Goal: Task Accomplishment & Management: Manage account settings

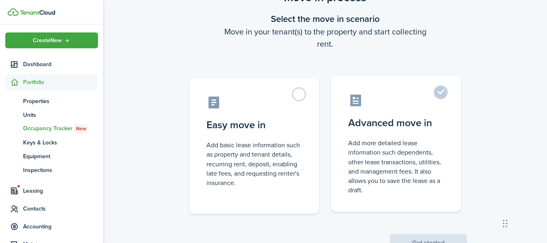
scroll to position [71, 0]
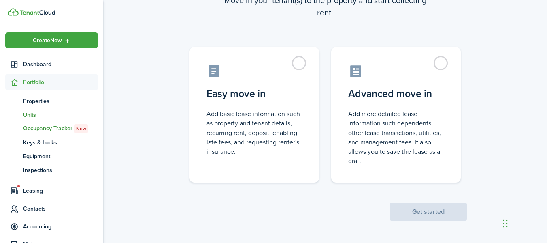
click at [44, 110] on link "un Units" at bounding box center [51, 115] width 93 height 14
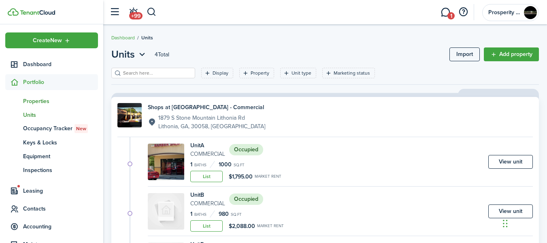
click at [35, 103] on span "Properties" at bounding box center [60, 101] width 75 height 9
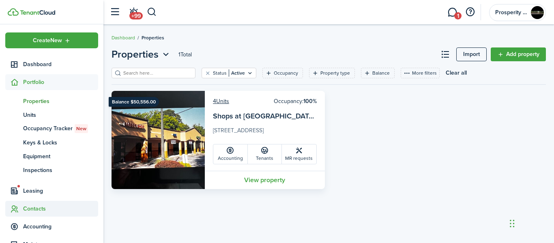
click at [43, 213] on span "Contacts" at bounding box center [51, 209] width 93 height 16
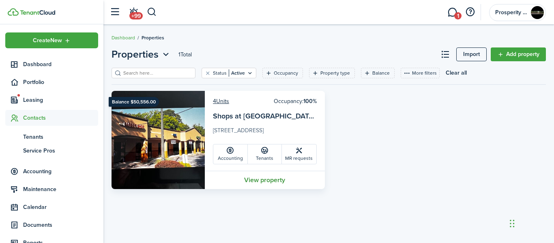
click at [269, 182] on link "View property" at bounding box center [265, 180] width 120 height 18
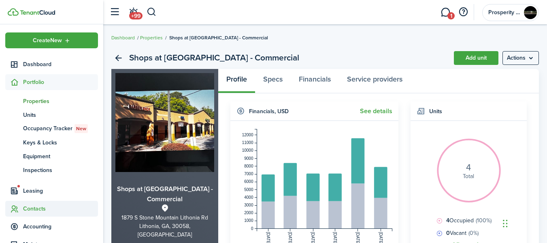
click at [41, 208] on span "Contacts" at bounding box center [60, 208] width 75 height 9
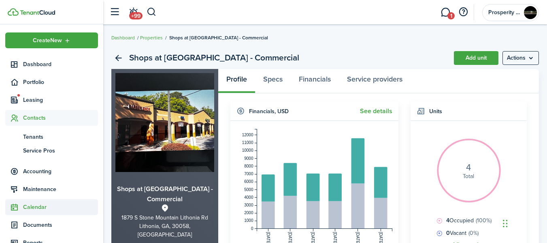
click at [41, 208] on span "Calendar" at bounding box center [60, 207] width 75 height 9
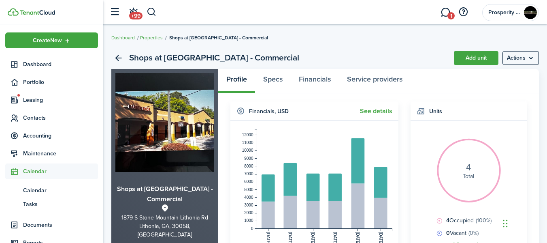
click at [43, 172] on span "Calendar" at bounding box center [60, 171] width 75 height 9
click at [41, 120] on span "Contacts" at bounding box center [60, 117] width 75 height 9
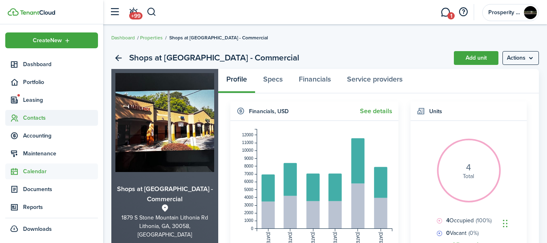
click at [41, 120] on span "Contacts" at bounding box center [60, 117] width 75 height 9
click at [38, 122] on span "Contacts" at bounding box center [51, 118] width 93 height 16
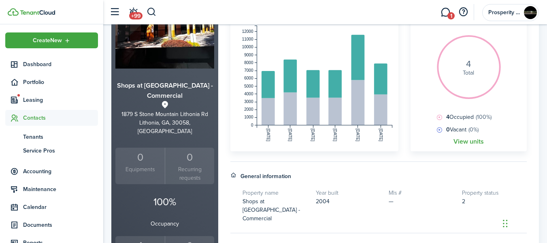
click at [41, 115] on span "Contacts" at bounding box center [60, 117] width 75 height 9
click at [40, 115] on span "Contacts" at bounding box center [60, 117] width 75 height 9
click at [34, 100] on span "Leasing" at bounding box center [60, 100] width 75 height 9
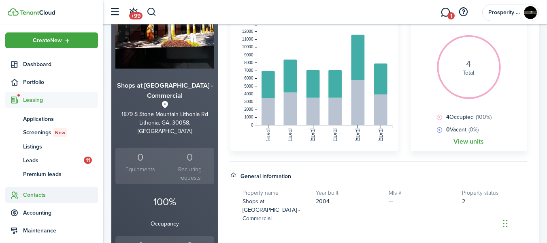
click at [38, 197] on span "Contacts" at bounding box center [60, 194] width 75 height 9
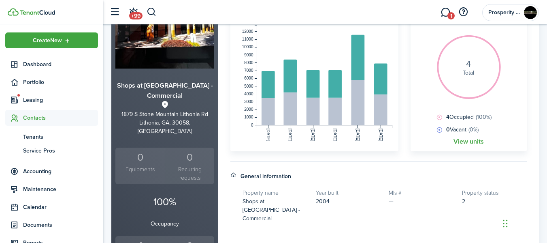
click at [38, 197] on ul "Create New Dashboard Portfolio Leasing ap Applications sc Screenings New ls Lis…" at bounding box center [51, 152] width 93 height 240
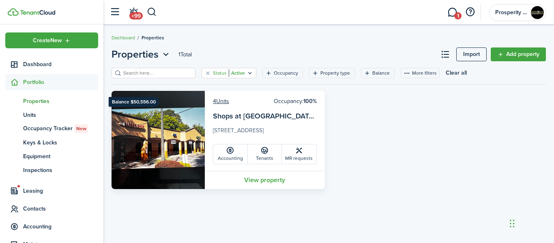
click at [233, 75] on filter-tag-value "Active" at bounding box center [237, 72] width 16 height 7
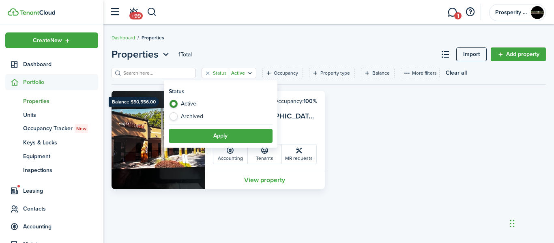
click at [346, 134] on div "Balance $50,556.00 4 Units Occupancy: 100% Shops at [GEOGRAPHIC_DATA] - Commerc…" at bounding box center [328, 140] width 442 height 98
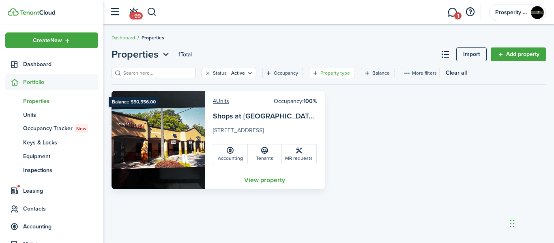
click at [322, 75] on filter-tag-label "Property type" at bounding box center [335, 72] width 30 height 7
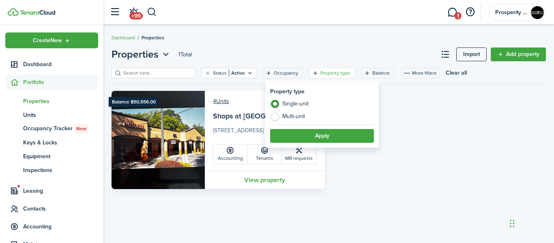
click at [396, 162] on div "Balance $50,556.00 4 Units Occupancy: 100% Shops at [GEOGRAPHIC_DATA] - Commerc…" at bounding box center [328, 140] width 442 height 98
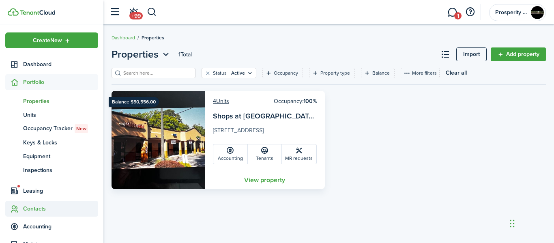
click at [32, 208] on span "Contacts" at bounding box center [60, 208] width 75 height 9
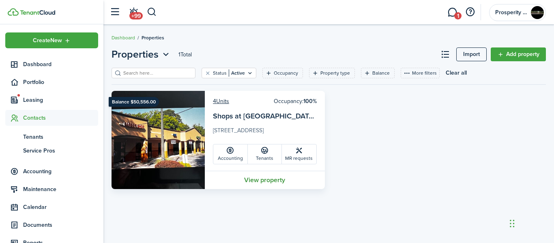
click at [248, 176] on link "View property" at bounding box center [265, 180] width 120 height 18
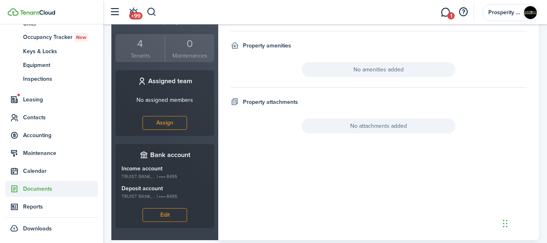
scroll to position [306, 0]
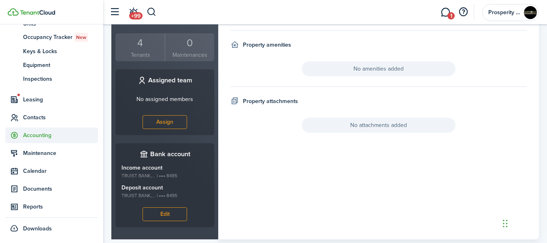
click at [37, 135] on span "Accounting" at bounding box center [60, 135] width 75 height 9
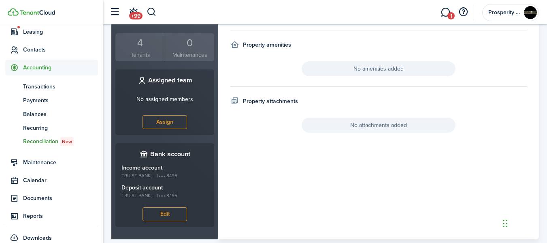
scroll to position [67, 0]
click at [43, 89] on span "Transactions" at bounding box center [60, 87] width 75 height 9
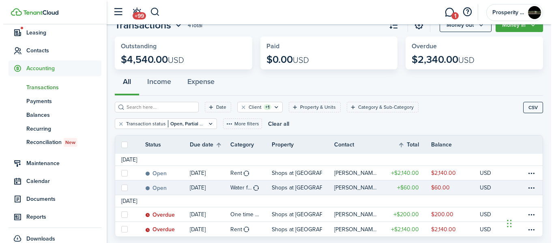
scroll to position [49, 0]
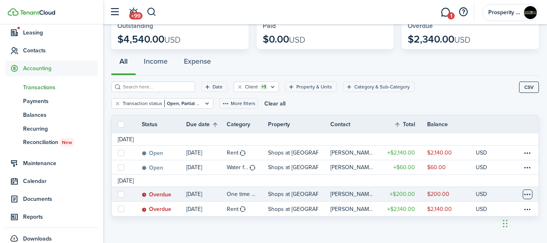
click at [527, 193] on table-menu-btn-icon at bounding box center [528, 194] width 10 height 10
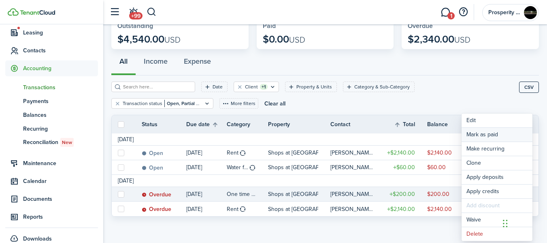
click at [470, 134] on link "Mark as paid" at bounding box center [497, 135] width 71 height 14
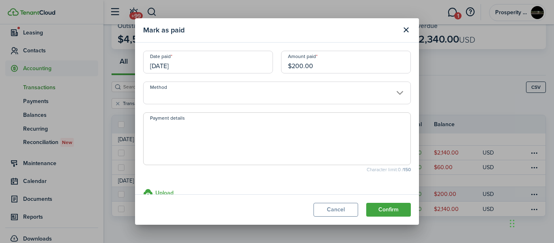
click at [395, 90] on input "Method" at bounding box center [276, 92] width 267 height 23
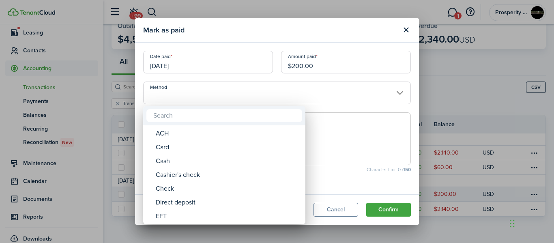
click at [395, 91] on div at bounding box center [276, 121] width 683 height 372
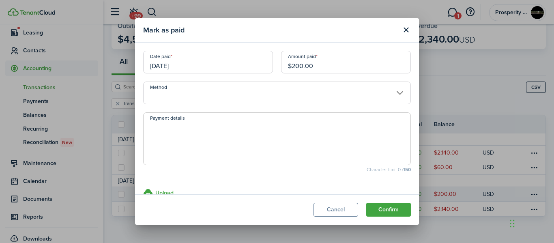
click at [395, 91] on input "Method" at bounding box center [276, 92] width 267 height 23
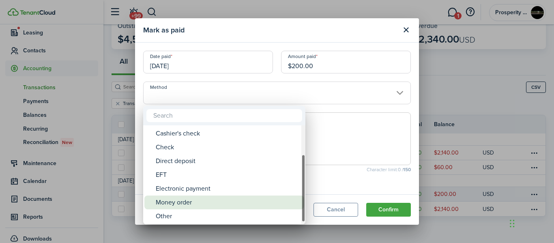
click at [167, 196] on div "Money order" at bounding box center [227, 202] width 143 height 14
type input "Money order"
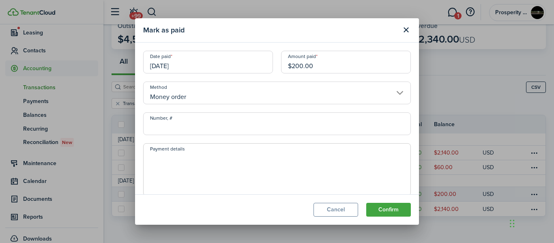
click at [159, 153] on textarea "Payment details" at bounding box center [276, 171] width 267 height 39
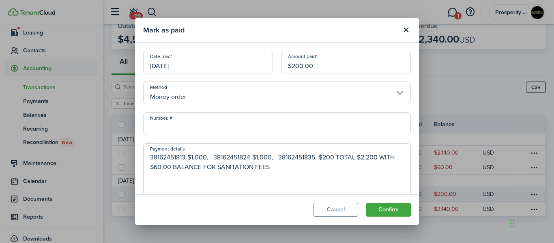
drag, startPoint x: 150, startPoint y: 156, endPoint x: 286, endPoint y: 177, distance: 137.4
click at [286, 177] on textarea "38162451813-$1,000, 38162451824-$1,000, 38162451835- $200 TOTAL $2,200 WITH $60…" at bounding box center [276, 171] width 267 height 39
drag, startPoint x: 147, startPoint y: 155, endPoint x: 370, endPoint y: 182, distance: 224.9
click at [370, 182] on textarea "38162451813-$1,000, 38162451824-$1,000, 38162451835- $200 TOTAL $2,200 WITH $60…" at bounding box center [276, 171] width 267 height 39
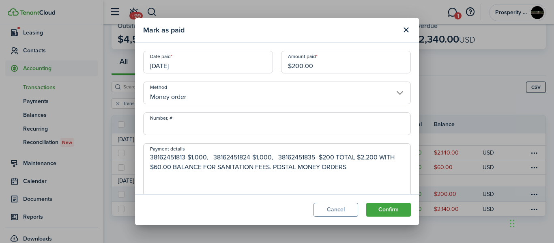
type textarea "38162451813-$1,000, 38162451824-$1,000, 38162451835- $200 TOTAL $2,200 WITH $60…"
click at [250, 210] on modal-footer "Cancel Confirm" at bounding box center [277, 209] width 284 height 30
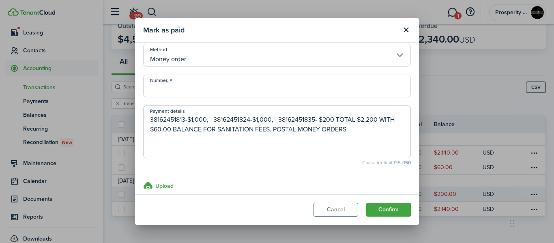
scroll to position [49, 0]
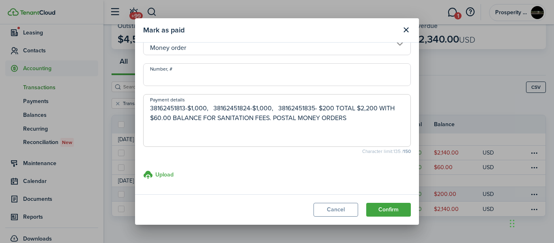
drag, startPoint x: 150, startPoint y: 157, endPoint x: 346, endPoint y: 138, distance: 197.0
click at [363, 150] on mobiscroll-textarea "Payment details 38162451813-$1,000, 38162451824-$1,000, 38162451835- $200 TOTAL…" at bounding box center [276, 124] width 267 height 60
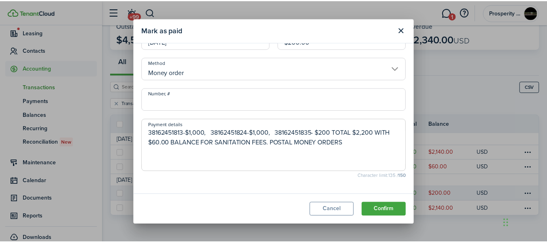
scroll to position [0, 0]
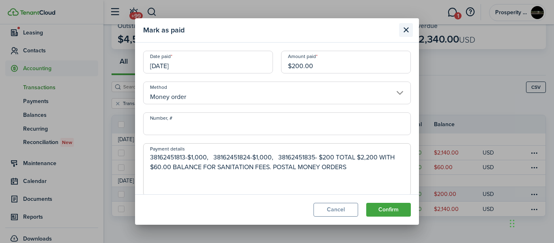
click at [404, 28] on button "Close modal" at bounding box center [406, 30] width 14 height 14
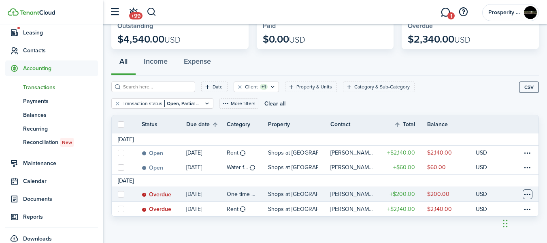
click at [529, 192] on table-menu-btn-icon "Open menu" at bounding box center [528, 194] width 10 height 10
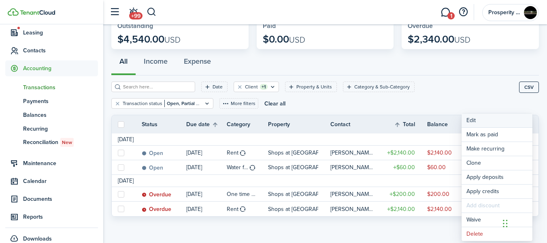
click at [474, 118] on button "Edit" at bounding box center [497, 120] width 71 height 14
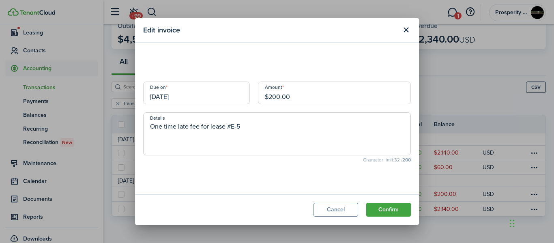
click at [290, 95] on input "$200.00" at bounding box center [334, 92] width 153 height 23
type input "$60.00"
click at [224, 127] on textarea "One time late fee for lease #E-5" at bounding box center [276, 136] width 267 height 29
click at [242, 125] on textarea "One time late fee for lease #E-5" at bounding box center [276, 136] width 267 height 29
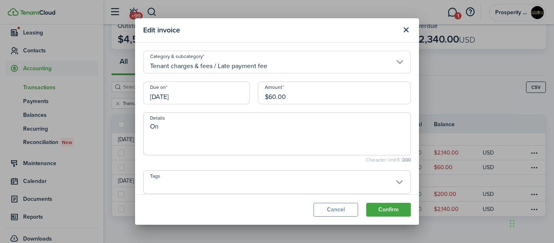
type textarea "O"
paste textarea "38162451813-$1,000, 38162451824-$1,000, 38162451835- $200 TOTAL $2,200 WITH $60…"
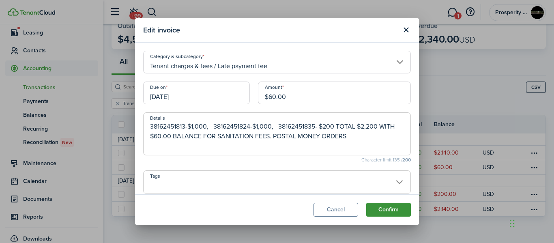
type textarea "38162451813-$1,000, 38162451824-$1,000, 38162451835- $200 TOTAL $2,200 WITH $60…"
click at [380, 206] on button "Confirm" at bounding box center [388, 210] width 45 height 14
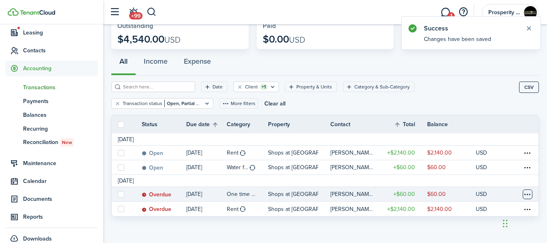
click at [527, 195] on table-menu-btn-icon at bounding box center [528, 194] width 10 height 10
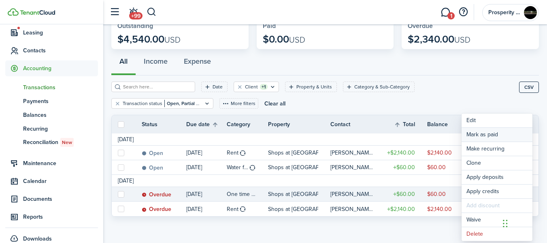
click at [467, 133] on link "Mark as paid" at bounding box center [497, 135] width 71 height 14
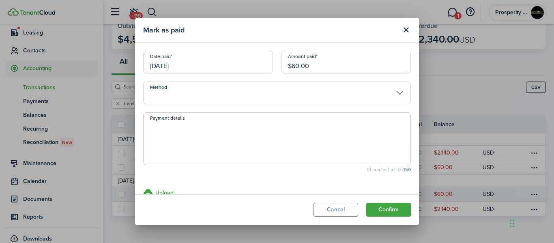
paste textarea "38162451813-$1,000, 38162451824-$1,000, 38162451835- $200 TOTAL $2,200 WITH $60…"
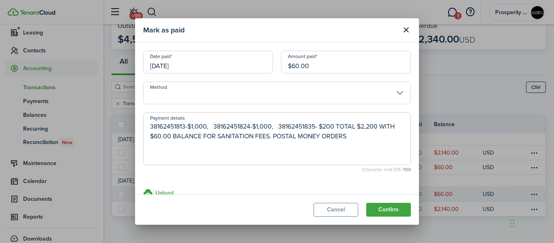
click at [393, 92] on input "Method" at bounding box center [276, 92] width 267 height 23
type textarea "38162451813-$1,000, 38162451824-$1,000, 38162451835- $200 TOTAL $2,200 WITH $60…"
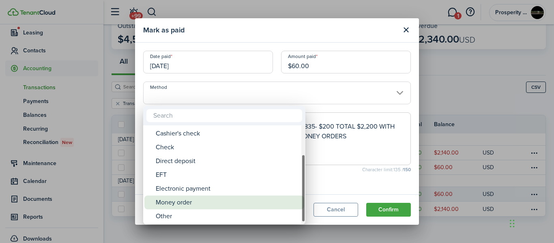
click at [175, 200] on div "Money order" at bounding box center [227, 202] width 143 height 14
type input "Money order"
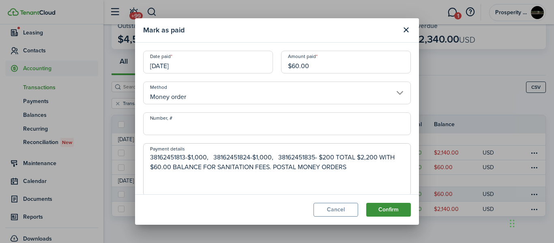
click at [387, 211] on button "Confirm" at bounding box center [388, 210] width 45 height 14
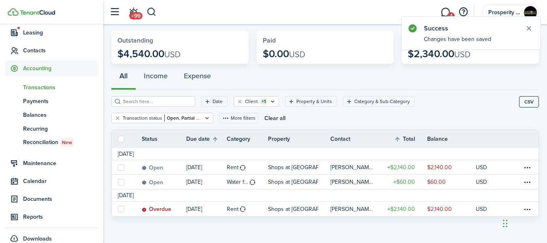
scroll to position [35, 0]
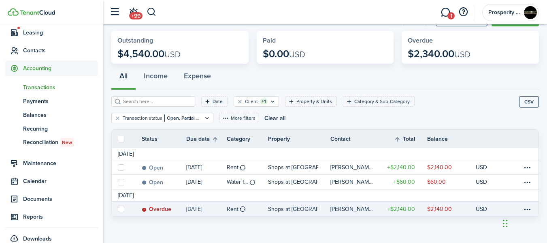
click at [124, 209] on label at bounding box center [121, 208] width 6 height 6
click at [118, 209] on input "checkbox" at bounding box center [118, 209] width 0 height 0
checkbox input "true"
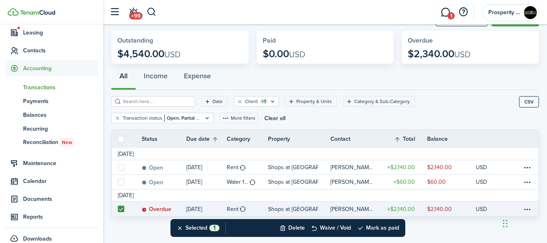
click at [442, 209] on table-amount-description "$2,140.00" at bounding box center [439, 209] width 25 height 9
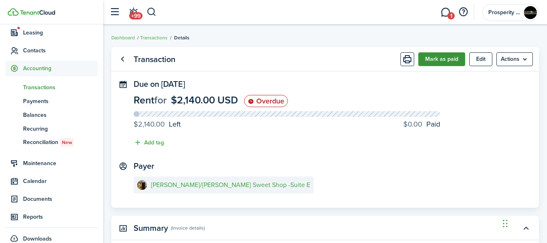
click at [449, 56] on button "Mark as paid" at bounding box center [442, 59] width 47 height 14
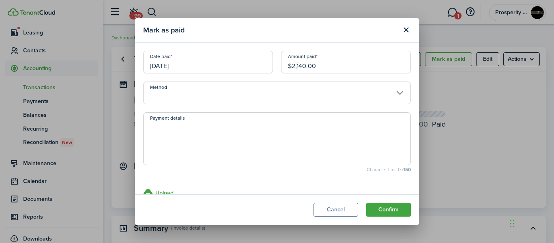
click at [394, 92] on input "Method" at bounding box center [276, 92] width 267 height 23
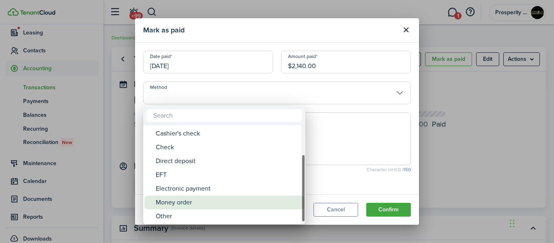
click at [173, 204] on div "Money order" at bounding box center [227, 202] width 143 height 14
type input "Money order"
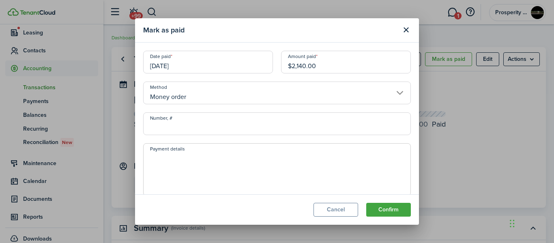
paste textarea "38162451813-$1,000, 38162451824-$1,000, 38162451835- $200 TOTAL $2,200 WITH $60…"
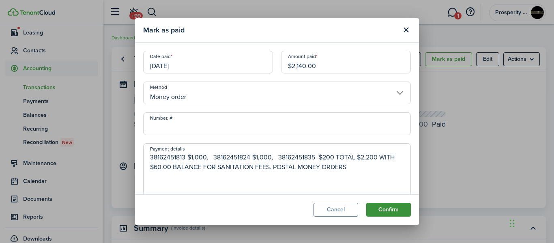
type textarea "38162451813-$1,000, 38162451824-$1,000, 38162451835- $200 TOTAL $2,200 WITH $60…"
click at [389, 205] on button "Confirm" at bounding box center [388, 210] width 45 height 14
